Goal: Navigation & Orientation: Find specific page/section

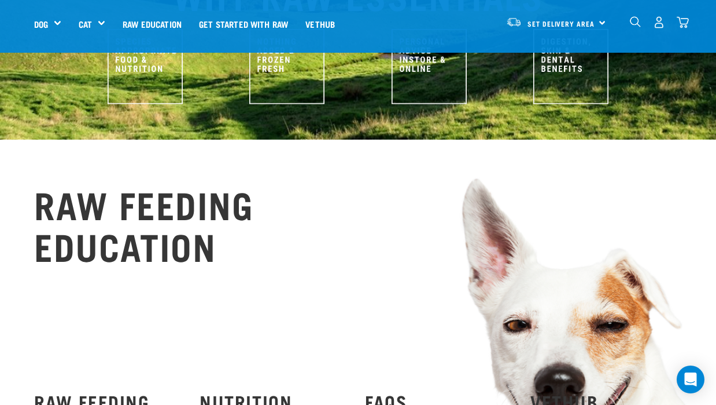
scroll to position [631, 0]
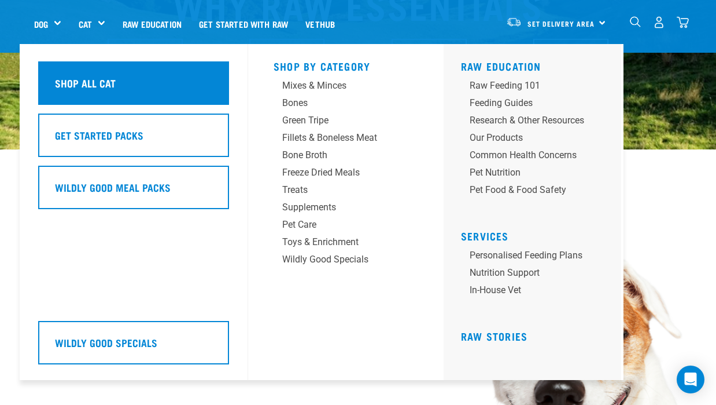
click at [94, 99] on div "Shop All Cat" at bounding box center [133, 82] width 191 height 43
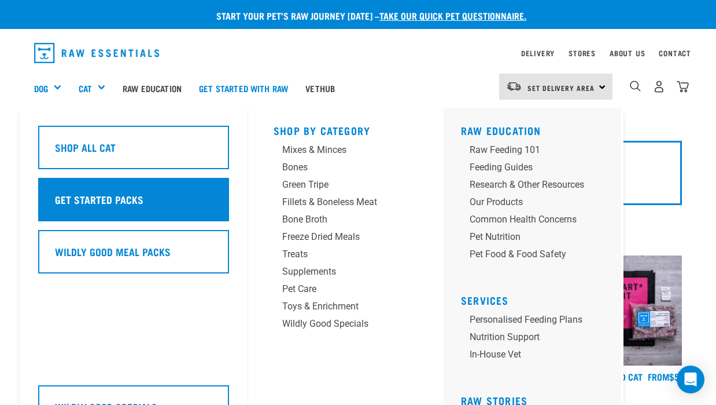
click at [94, 202] on div "Get Started Packs" at bounding box center [133, 199] width 191 height 43
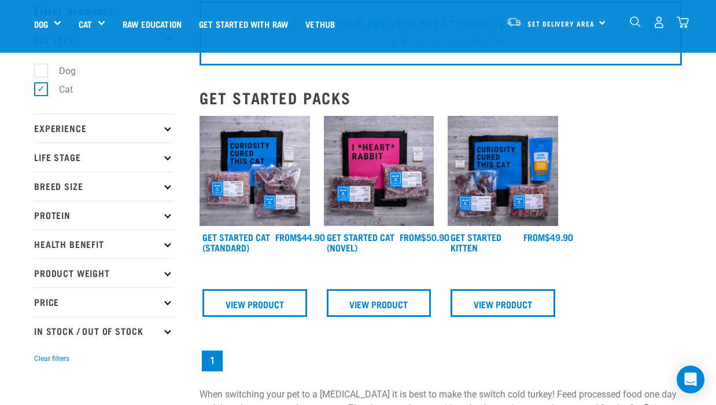
scroll to position [41, 0]
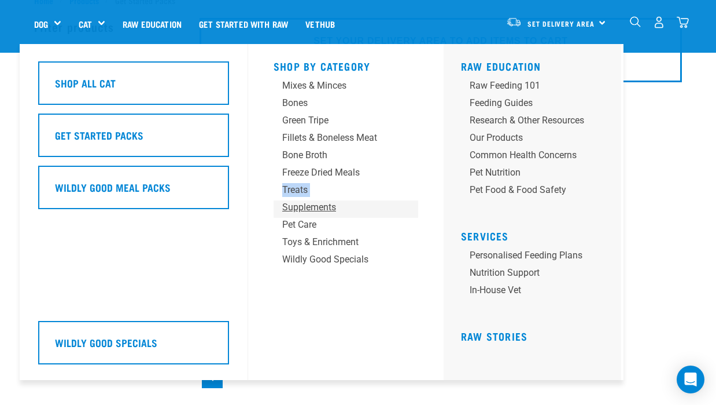
click at [303, 209] on div "Supplements" at bounding box center [336, 207] width 108 height 14
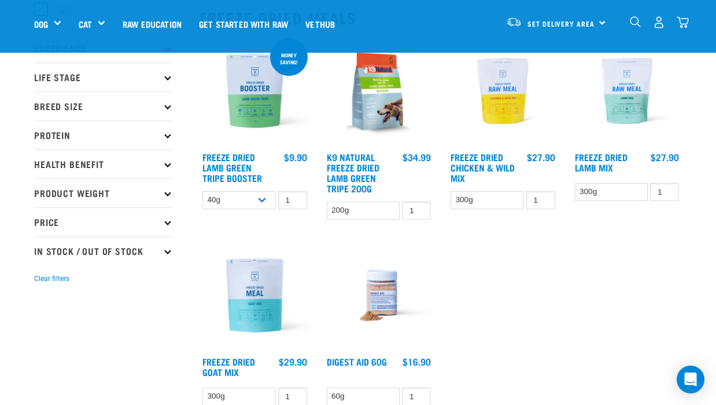
scroll to position [139, 0]
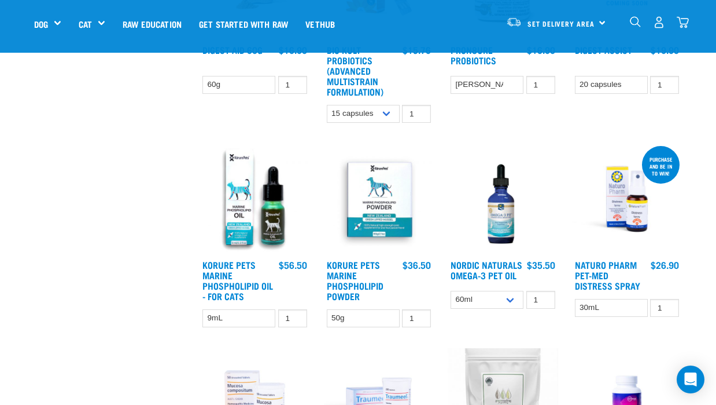
scroll to position [748, 0]
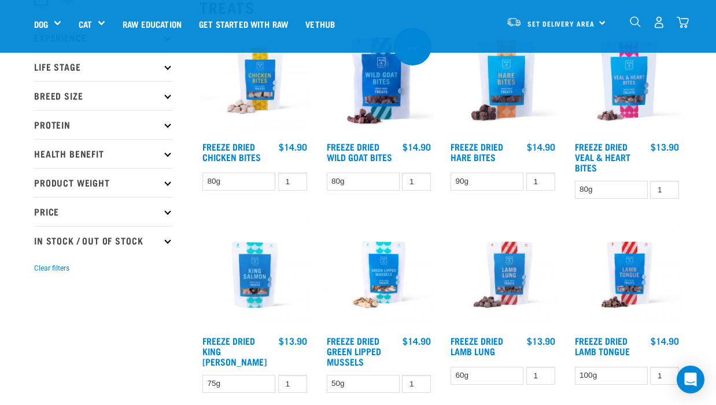
scroll to position [155, 0]
